Goal: Check status: Check status

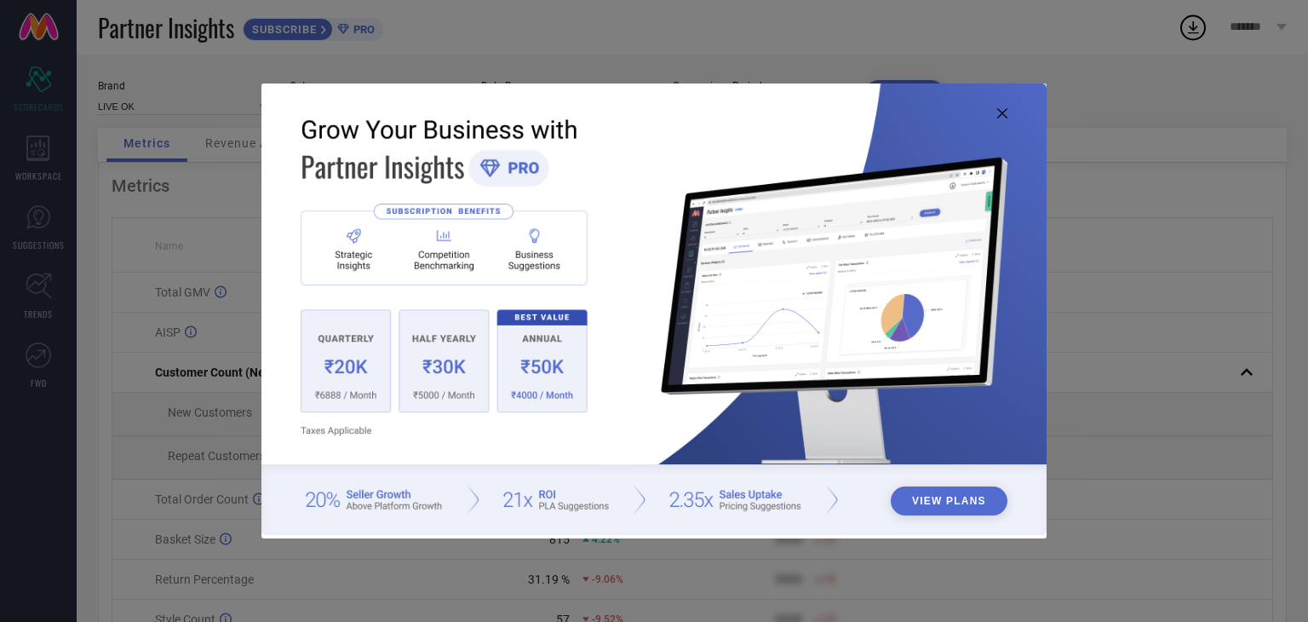
click at [1008, 101] on img at bounding box center [654, 308] width 785 height 451
click at [1003, 120] on img at bounding box center [654, 308] width 785 height 451
click at [1004, 105] on img at bounding box center [654, 308] width 785 height 451
click at [1003, 114] on icon at bounding box center [1002, 113] width 10 height 10
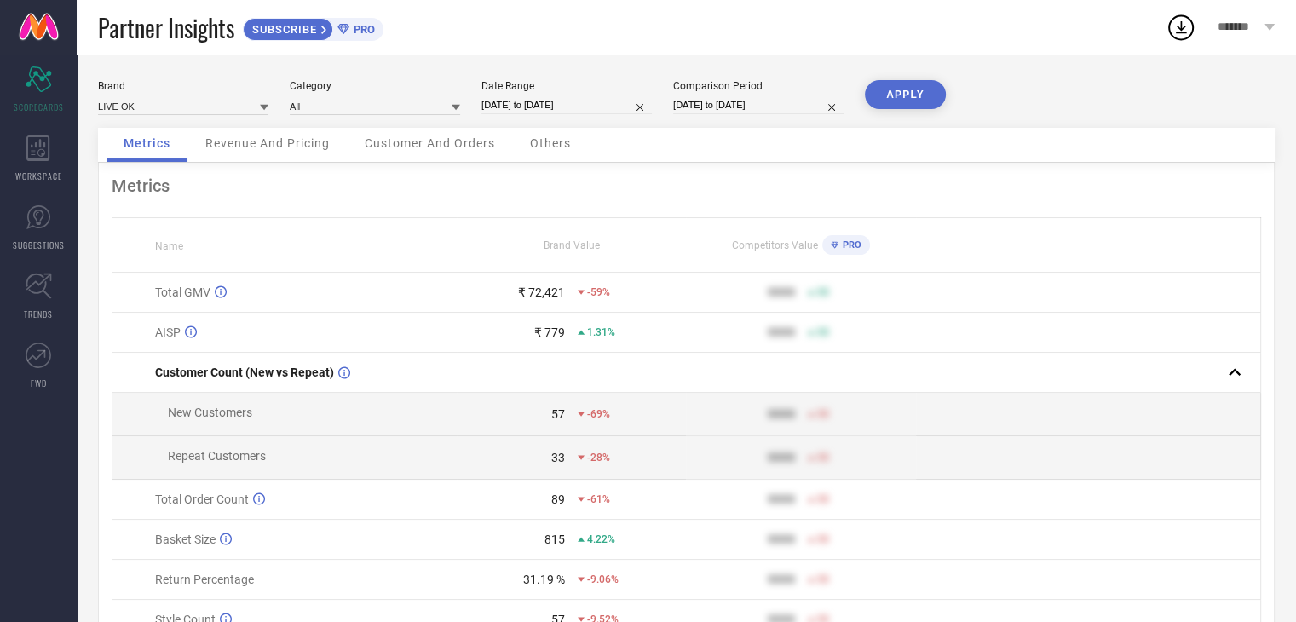
select select "6"
select select "2025"
select select "7"
select select "2025"
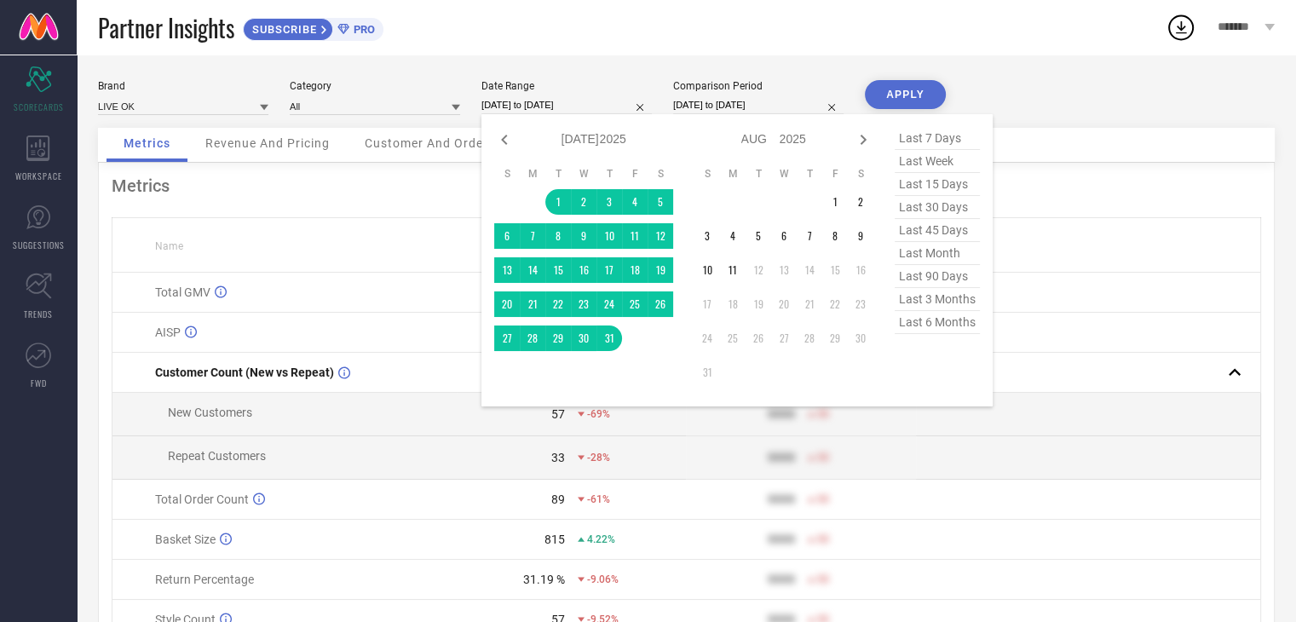
click at [579, 104] on input "[DATE] to [DATE]" at bounding box center [566, 105] width 170 height 18
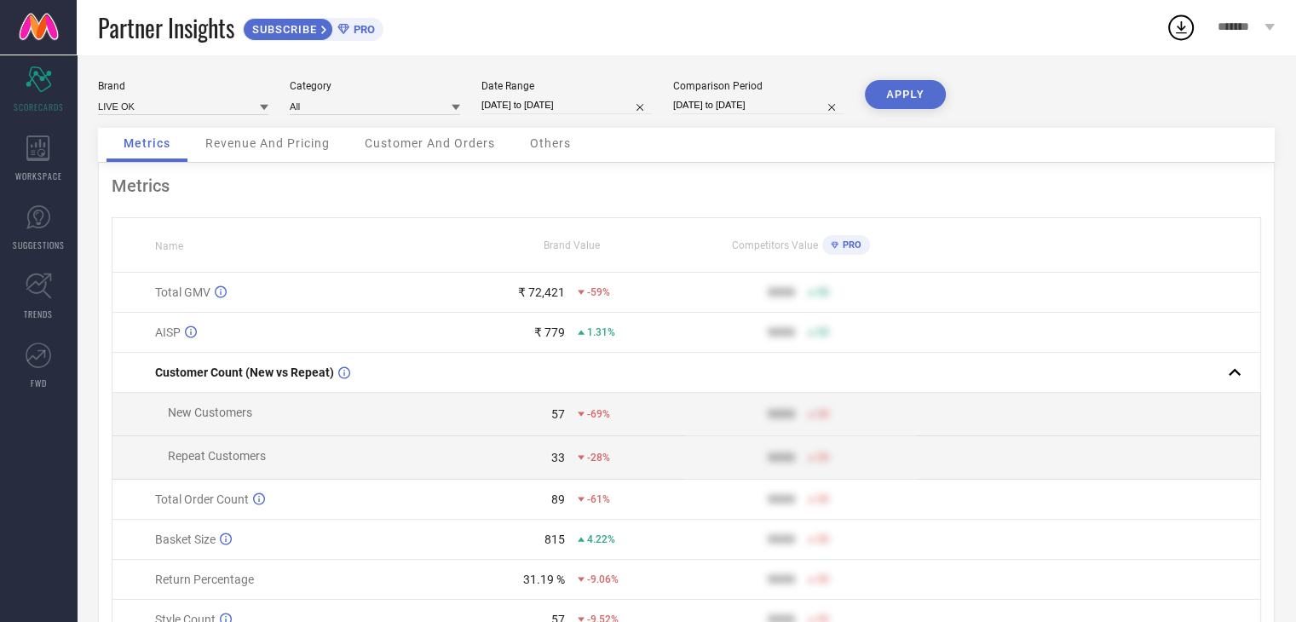
click at [1043, 340] on td at bounding box center [1088, 333] width 344 height 40
